Goal: Task Accomplishment & Management: Use online tool/utility

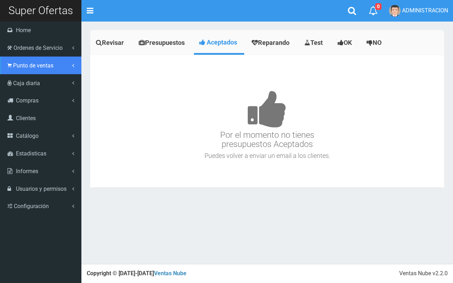
click at [8, 67] on icon at bounding box center [9, 65] width 4 height 7
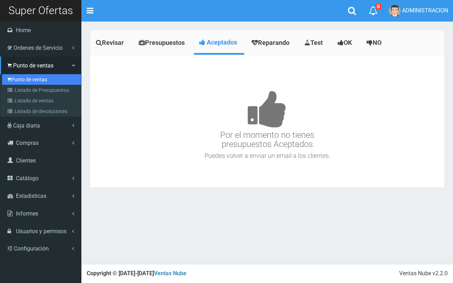
click at [17, 77] on link "Punto de ventas" at bounding box center [41, 79] width 79 height 11
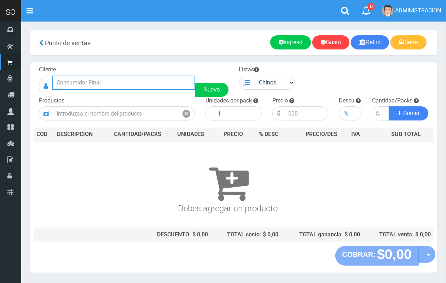
click at [117, 86] on input "text" at bounding box center [123, 83] width 143 height 14
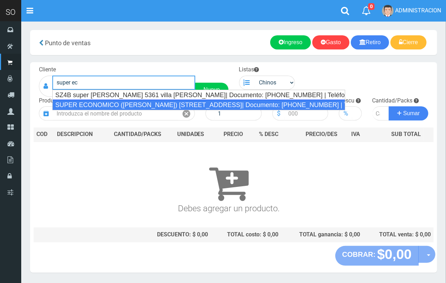
click at [133, 106] on div "SUPER ECONOMICO ([PERSON_NAME]) [STREET_ADDRESS]| Documento: [PHONE_NUMBER] | T…" at bounding box center [198, 105] width 293 height 11
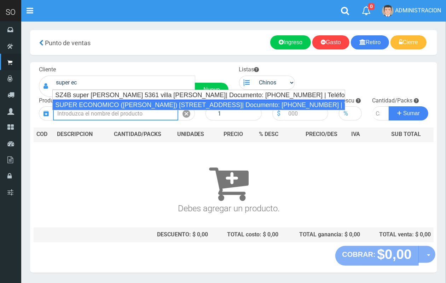
type input "SUPER ECONOMICO ([PERSON_NAME]) [STREET_ADDRESS]| Documento: [PHONE_NUMBER] | T…"
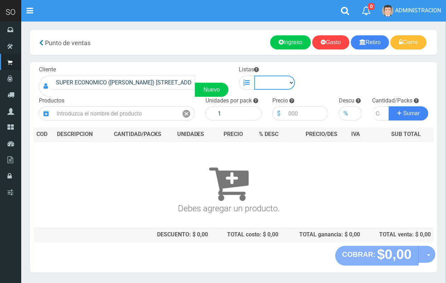
click at [267, 89] on select "Chinos . ." at bounding box center [274, 83] width 41 height 14
select select "1"
click at [254, 76] on select "Chinos . ." at bounding box center [274, 83] width 41 height 14
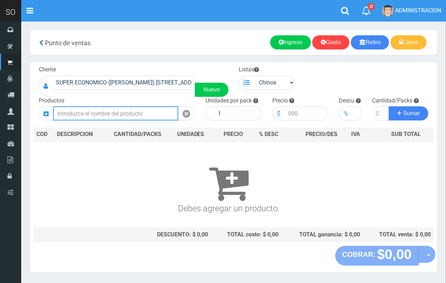
click at [131, 114] on input "text" at bounding box center [115, 113] width 125 height 14
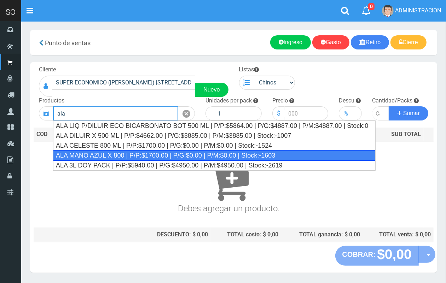
click at [149, 156] on div "ALA MANO AZUL X 800 | P/P:$1700.00 | P/G:$0.00 | P/M:$0.00 | Stock:-1603" at bounding box center [214, 155] width 323 height 11
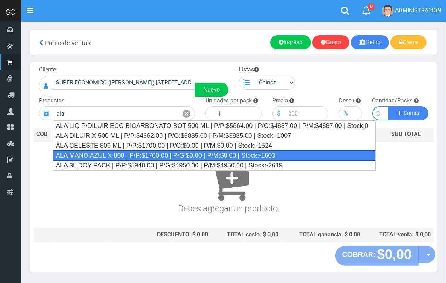
type input "ALA MANO AZUL X 800 | P/P:$1700.00 | P/G:$0.00 | P/M:$0.00 | Stock:-1603"
type input "12"
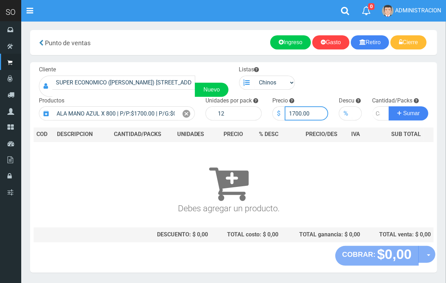
click at [296, 114] on input "1700.00" at bounding box center [307, 113] width 44 height 14
type input "1600.00"
click at [377, 114] on input "number" at bounding box center [381, 113] width 17 height 14
type input "5"
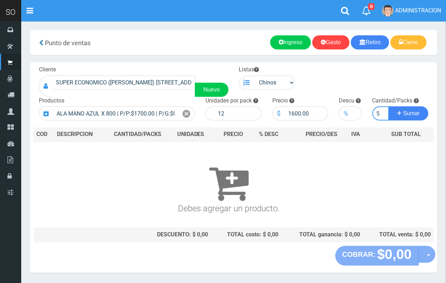
click at [389, 106] on button "Sumar" at bounding box center [409, 113] width 40 height 14
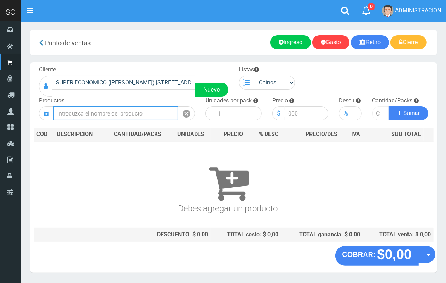
scroll to position [0, 0]
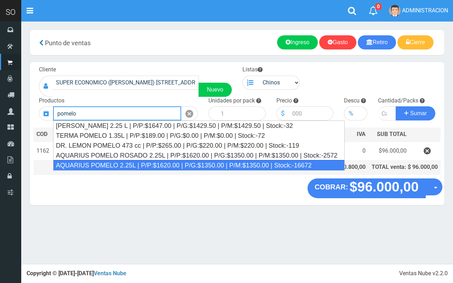
click at [142, 164] on div "AQUARIUS POMELO 2.25L | P/P:$1620.00 | P/G:$1350.00 | P/M:$1350.00 | Stock:-166…" at bounding box center [199, 165] width 292 height 11
type input "AQUARIUS POMELO 2.25L | P/P:$1620.00 | P/G:$1350.00 | P/M:$1350.00 | Stock:-166…"
type input "6"
type input "1620.00"
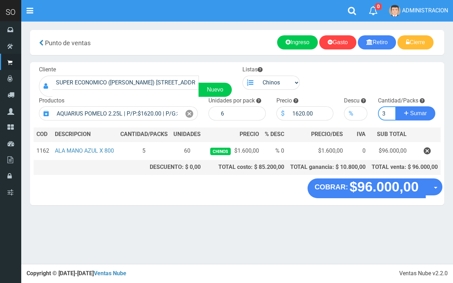
type input "3"
click at [396, 106] on button "Sumar" at bounding box center [416, 113] width 40 height 14
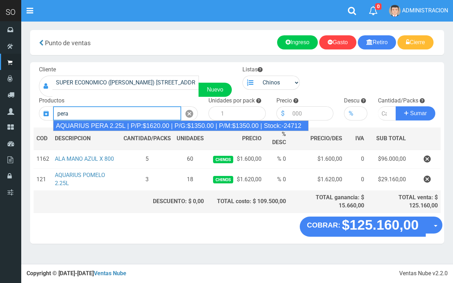
click at [213, 124] on div "AQUARIUS PERA 2.25L | P/P:$1620.00 | P/G:$1350.00 | P/M:$1350.00 | Stock:-24712" at bounding box center [180, 126] width 255 height 11
type input "AQUARIUS PERA 2.25L | P/P:$1620.00 | P/G:$1350.00 | P/M:$1350.00 | Stock:-24712"
type input "6"
type input "1620.00"
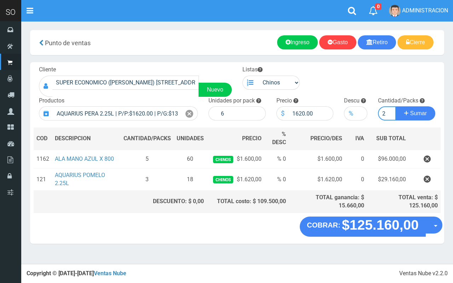
type input "2"
click at [396, 106] on button "Sumar" at bounding box center [416, 113] width 40 height 14
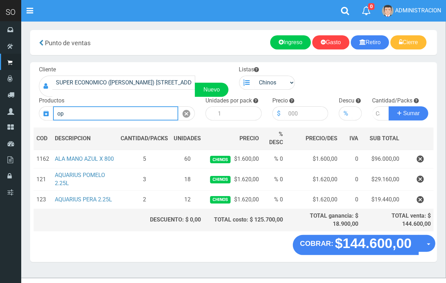
type input "o"
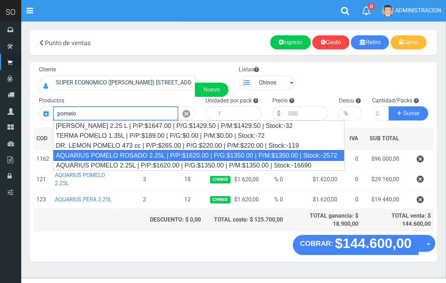
click at [128, 154] on div "AQUARIUS POMELO ROSADO 2.25L | P/P:$1620.00 | P/G:$1350.00 | P/M:$1350.00 | Sto…" at bounding box center [199, 155] width 292 height 11
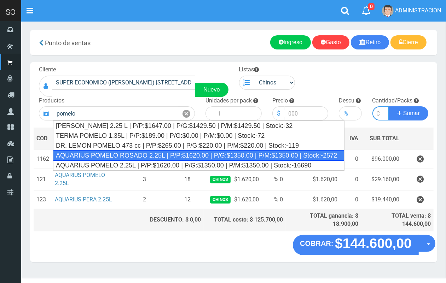
type input "AQUARIUS POMELO ROSADO 2.25L | P/P:$1620.00 | P/G:$1350.00 | P/M:$1350.00 | Sto…"
type input "6"
type input "1620.00"
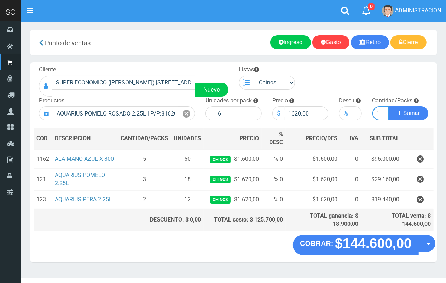
scroll to position [0, 1]
type input "1"
click at [389, 106] on button "Sumar" at bounding box center [409, 113] width 40 height 14
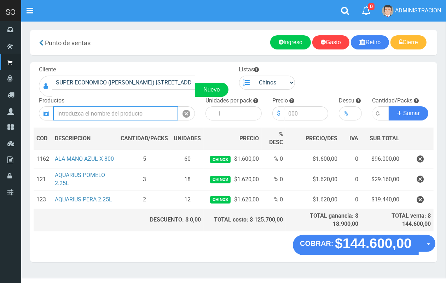
scroll to position [0, 0]
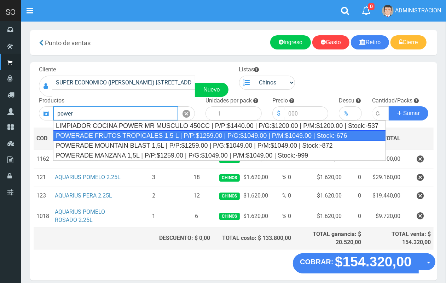
click at [160, 139] on div "POWERADE FRUTOS TROPICALES 1,5 L | P/P:$1259.00 | P/G:$1049.00 | P/M:$1049.00 |…" at bounding box center [219, 136] width 333 height 11
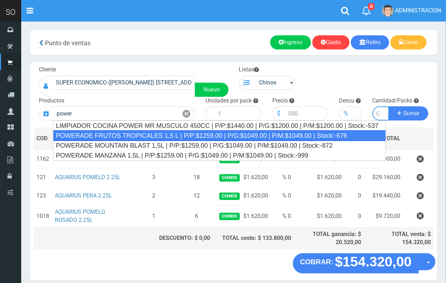
type input "POWERADE FRUTOS TROPICALES 1,5 L | P/P:$1259.00 | P/G:$1049.00 | P/M:$1049.00 |…"
type input "4"
type input "1259.00"
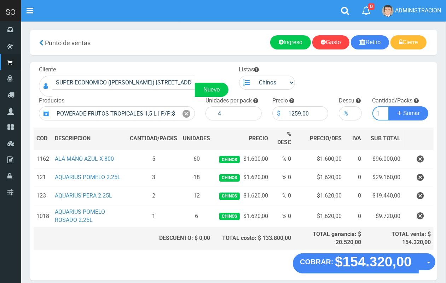
scroll to position [0, 1]
type input "1"
click at [389, 106] on button "Sumar" at bounding box center [409, 113] width 40 height 14
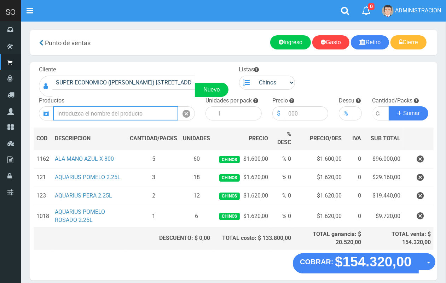
scroll to position [0, 0]
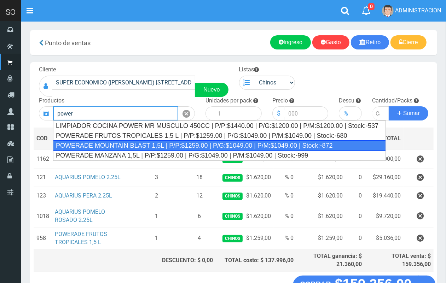
click at [167, 144] on div "POWERADE MOUNTAIN BLAST 1,5L | P/P:$1259.00 | P/G:$1049.00 | P/M:$1049.00 | Sto…" at bounding box center [219, 145] width 333 height 11
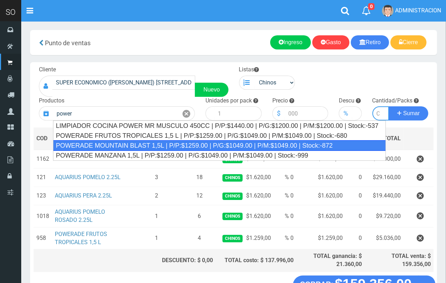
type input "POWERADE MOUNTAIN BLAST 1,5L | P/P:$1259.00 | P/G:$1049.00 | P/M:$1049.00 | Sto…"
type input "4"
type input "1259.00"
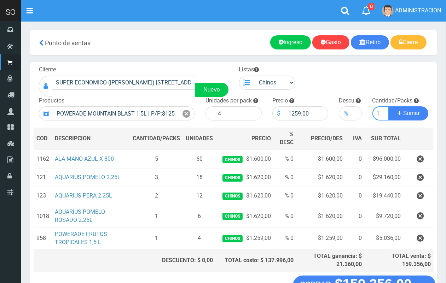
scroll to position [0, 1]
type input "1"
click at [389, 106] on button "Sumar" at bounding box center [409, 113] width 40 height 14
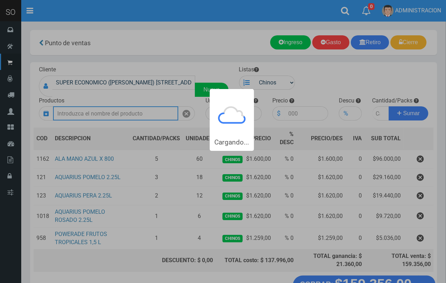
scroll to position [0, 0]
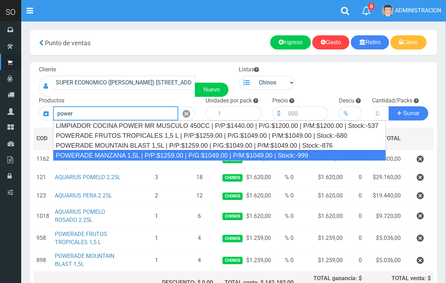
click at [202, 151] on div "POWERADE MANZANA 1,5L | P/P:$1259.00 | P/G:$1049.00 | P/M:$1049.00 | Stock:-999" at bounding box center [219, 155] width 333 height 11
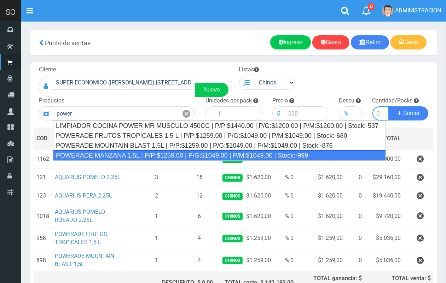
type input "POWERADE MANZANA 1,5L | P/P:$1259.00 | P/G:$1049.00 | P/M:$1049.00 | Stock:-999"
type input "4"
type input "1259.00"
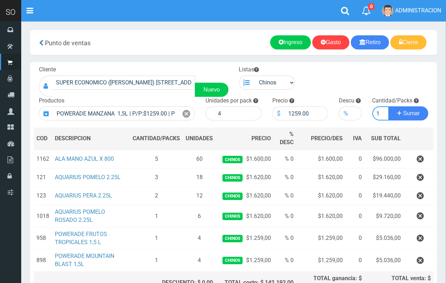
scroll to position [0, 1]
type input "1"
click at [389, 106] on button "Sumar" at bounding box center [409, 113] width 40 height 14
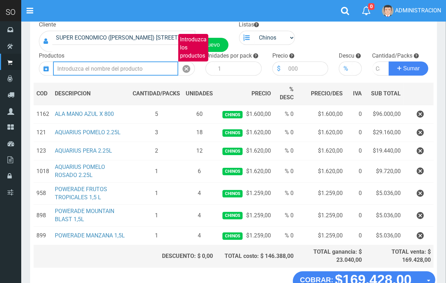
scroll to position [29, 0]
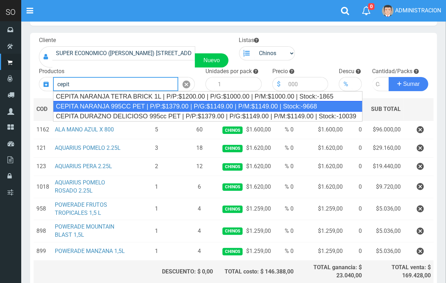
click at [312, 101] on div "CEPITA NARANJA 995CC PET | P/P:$1379.00 | P/G:$1149.00 | P/M:$1149.00 | Stock:-…" at bounding box center [208, 106] width 310 height 11
type input "CEPITA NARANJA 995CC PET | P/P:$1379.00 | P/G:$1149.00 | P/M:$1149.00 | Stock:-…"
type input "6"
type input "1379.00"
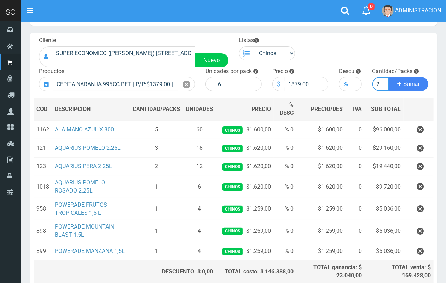
scroll to position [0, 1]
type input "2"
click at [389, 77] on button "Sumar" at bounding box center [409, 84] width 40 height 14
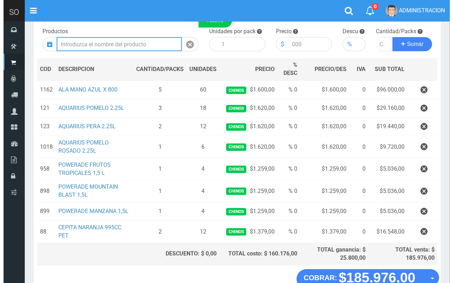
scroll to position [114, 0]
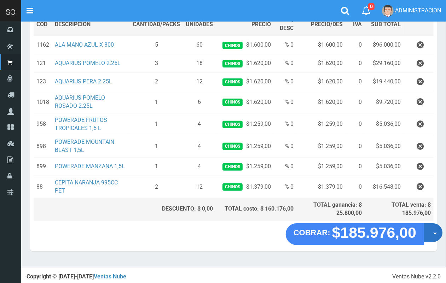
click at [434, 238] on button "Opciones" at bounding box center [433, 233] width 19 height 19
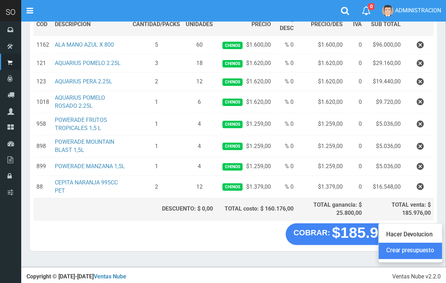
click at [429, 252] on link "Crear presupuesto" at bounding box center [410, 251] width 63 height 16
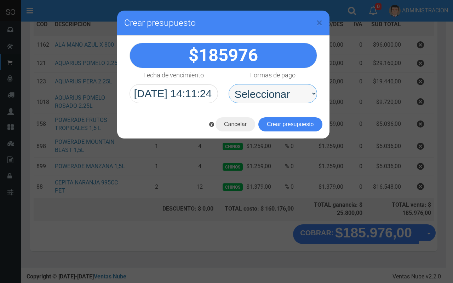
click at [279, 94] on select "Seleccionar Efectivo Tarjeta de Crédito Depósito Débito" at bounding box center [273, 93] width 88 height 19
select select "Efectivo"
click at [229, 84] on select "Seleccionar Efectivo Tarjeta de Crédito Depósito Débito" at bounding box center [273, 93] width 88 height 19
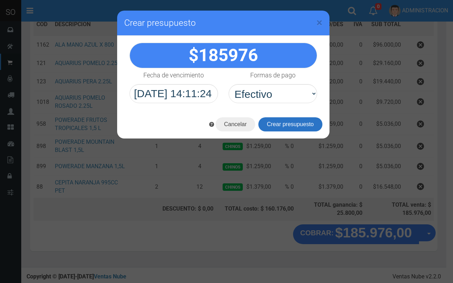
click at [277, 122] on button "Crear presupuesto" at bounding box center [290, 124] width 64 height 14
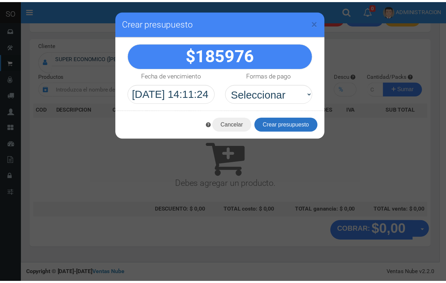
scroll to position [21, 0]
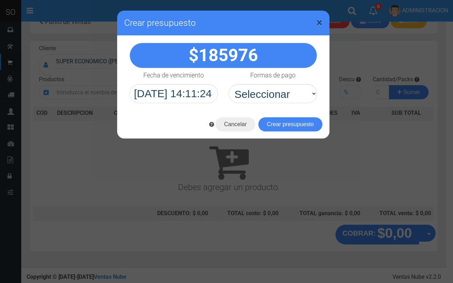
click at [321, 20] on span "×" at bounding box center [319, 22] width 6 height 13
